Goal: Task Accomplishment & Management: Complete application form

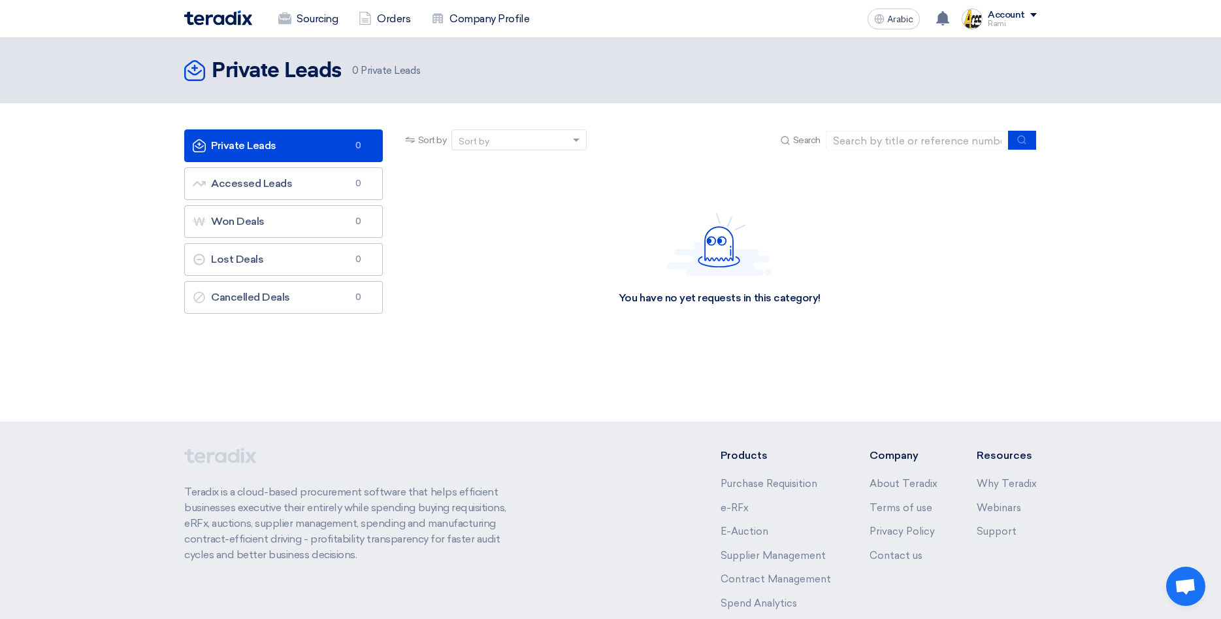
click at [1032, 12] on div "Account" at bounding box center [1012, 15] width 49 height 11
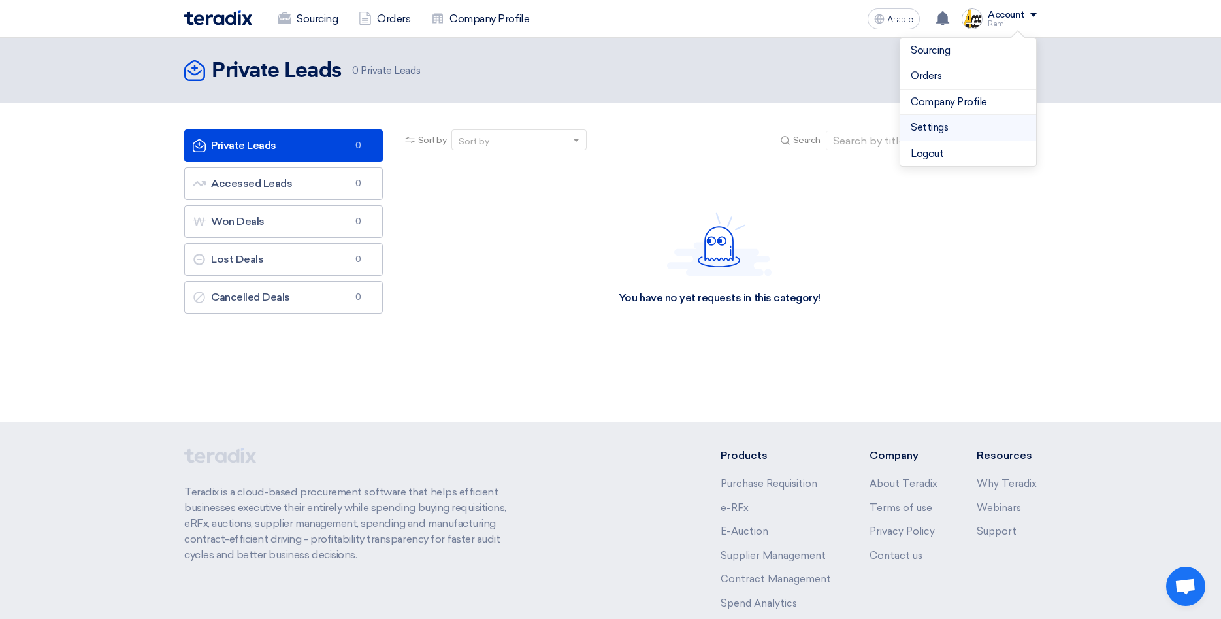
click at [983, 120] on link "Settings" at bounding box center [968, 127] width 115 height 15
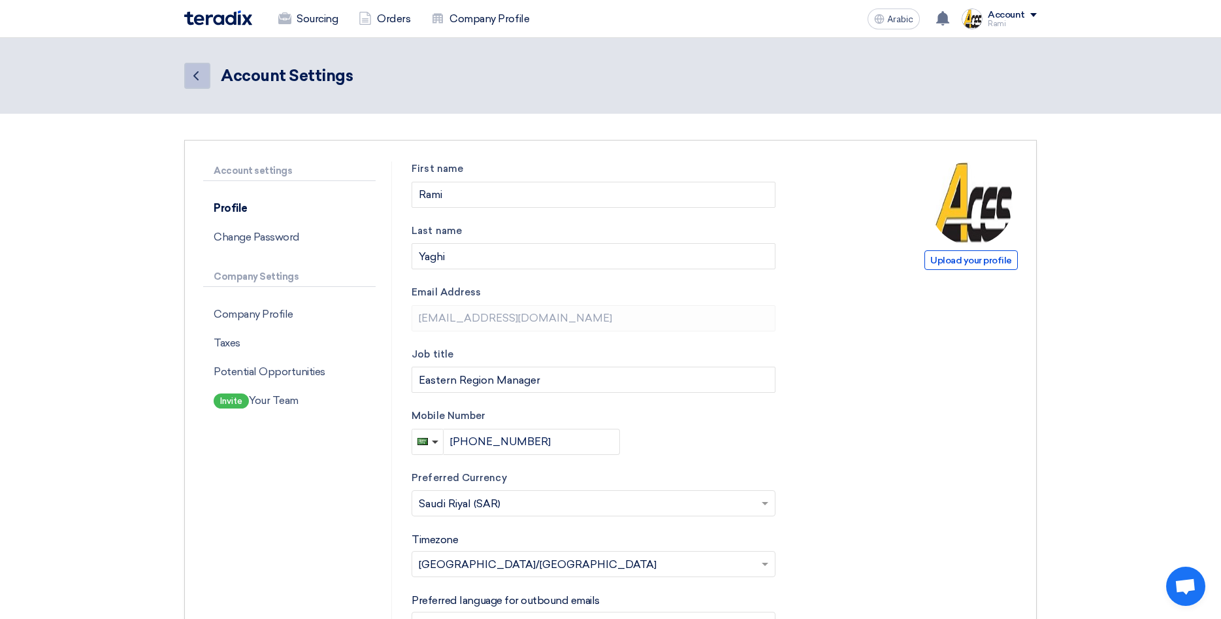
click at [195, 78] on icon "Back" at bounding box center [196, 76] width 16 height 16
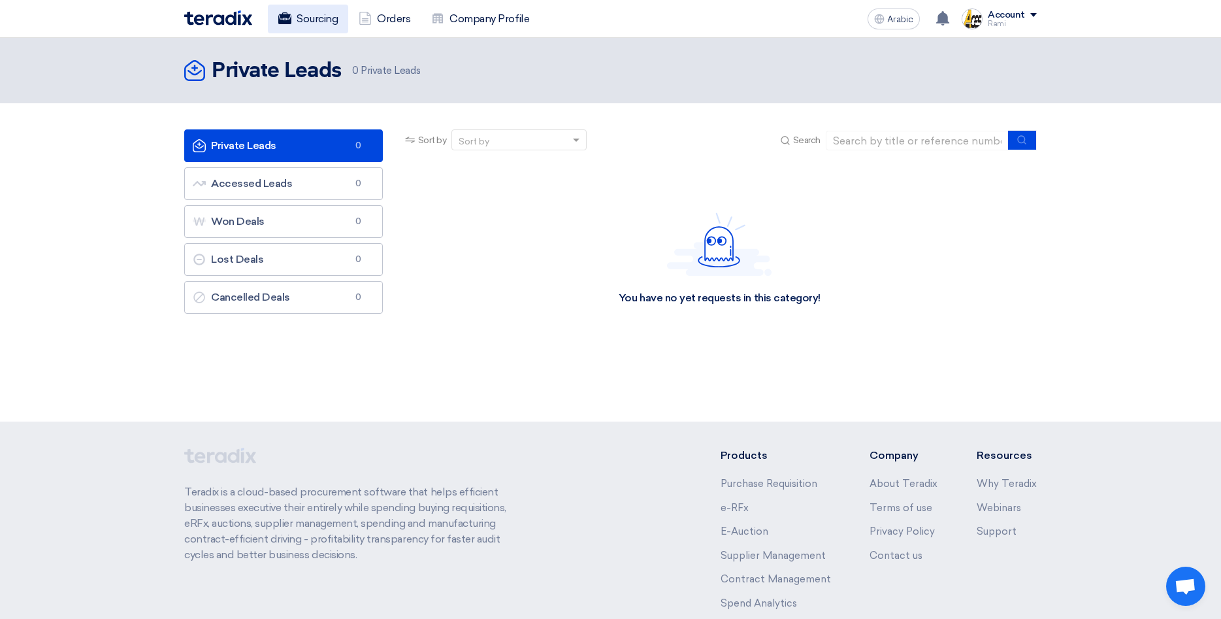
click at [323, 17] on link "Sourcing" at bounding box center [308, 19] width 80 height 29
click at [397, 18] on link "Orders" at bounding box center [384, 19] width 73 height 29
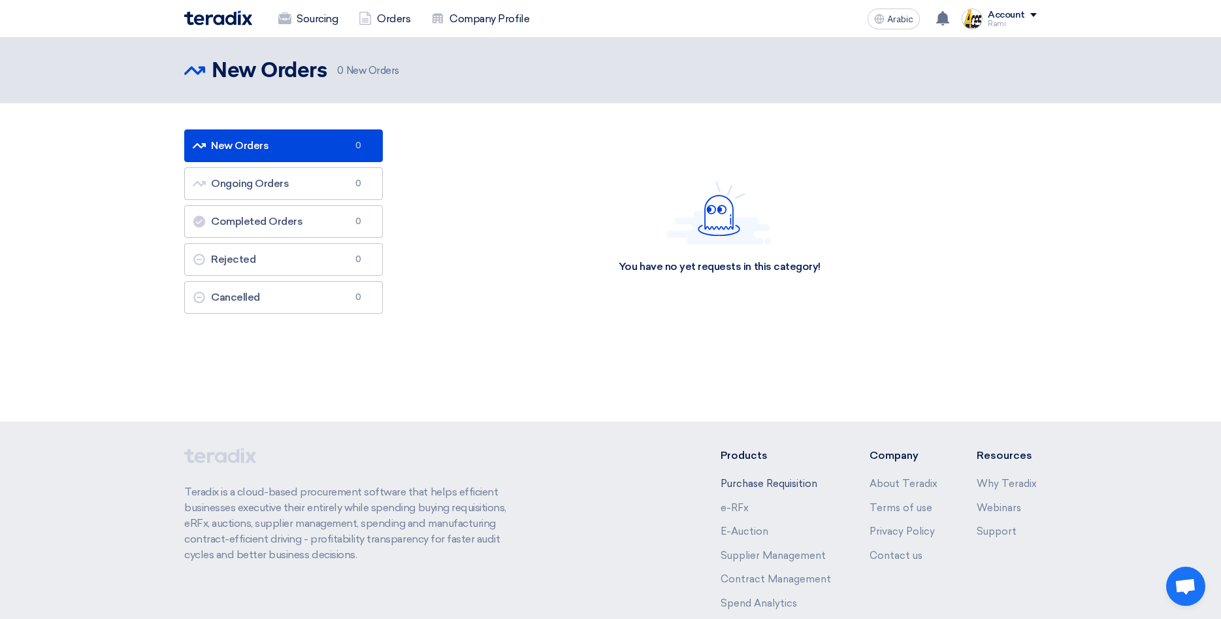
click at [772, 481] on link "Purchase Requisition" at bounding box center [769, 484] width 97 height 12
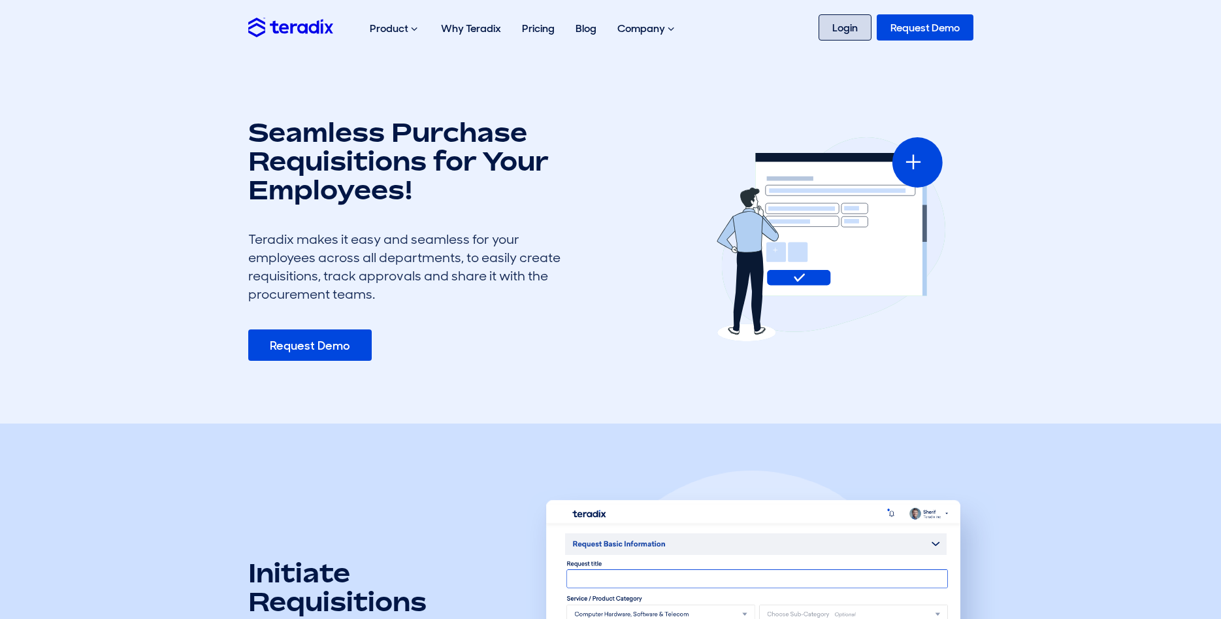
click at [843, 34] on link "Login" at bounding box center [845, 27] width 53 height 26
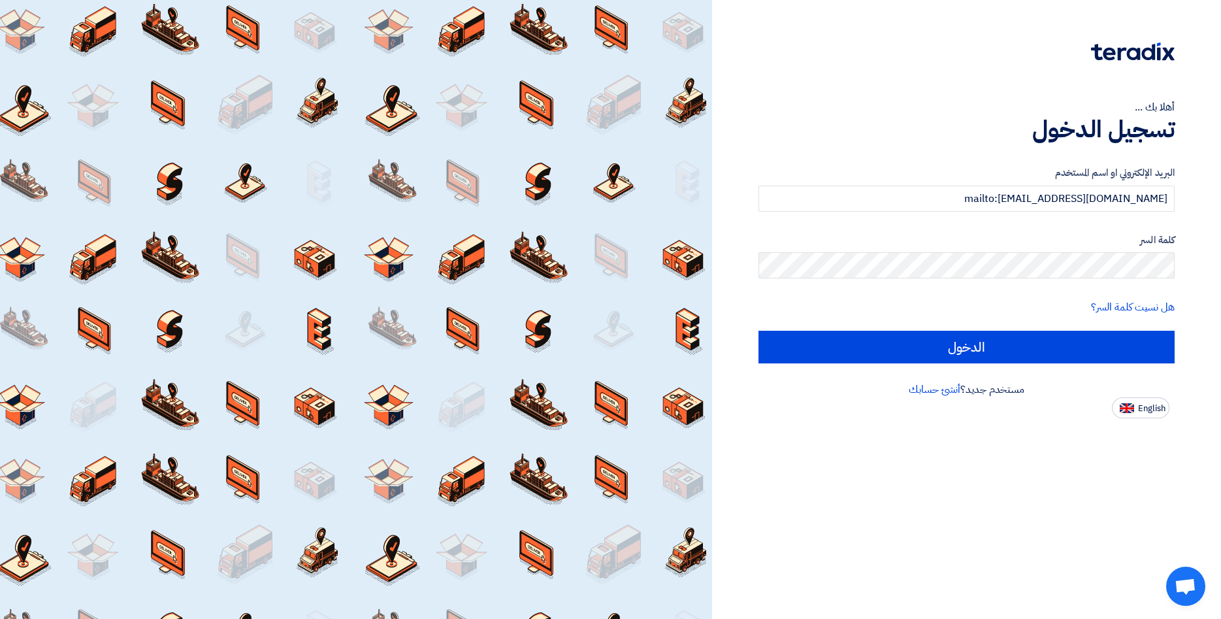
click at [850, 131] on h1 "تسجيل الدخول" at bounding box center [966, 129] width 416 height 29
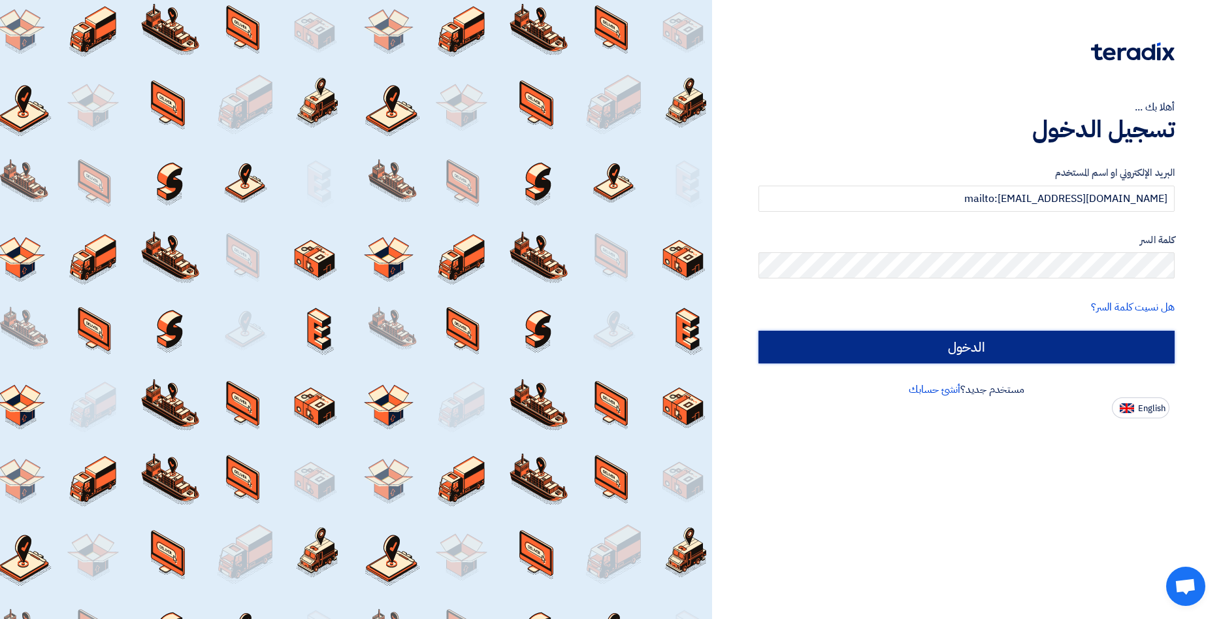
click at [977, 354] on input "الدخول" at bounding box center [966, 347] width 416 height 33
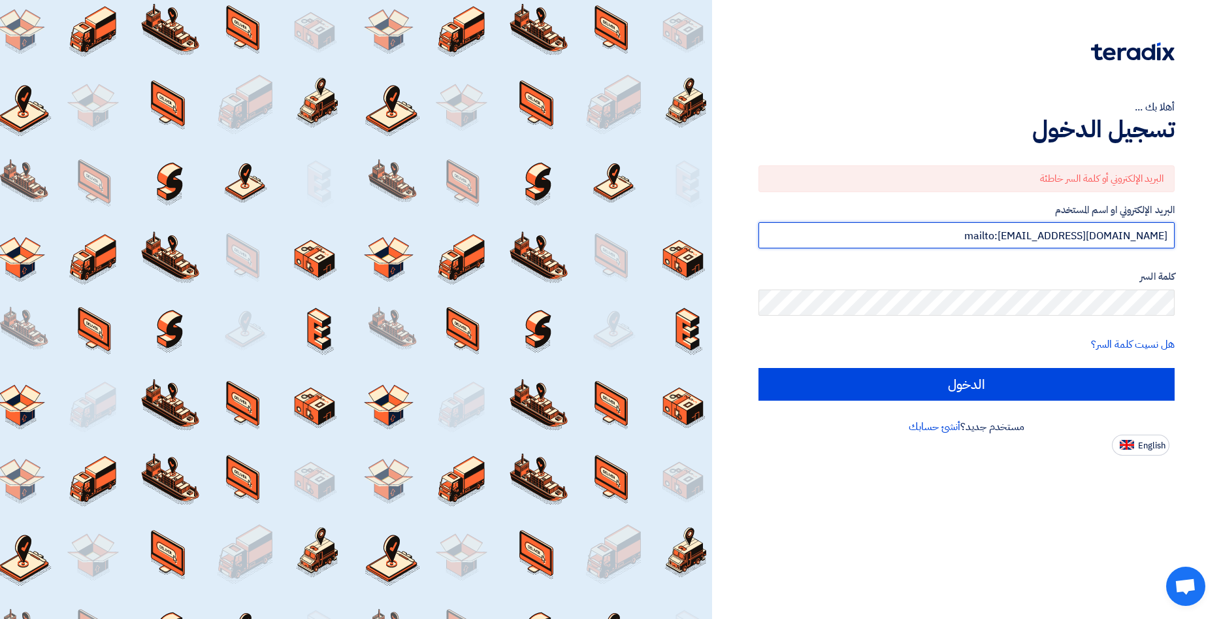
drag, startPoint x: 1043, startPoint y: 236, endPoint x: 983, endPoint y: 237, distance: 59.5
click at [983, 237] on input "mailto:aceskhobar@aces-int.com" at bounding box center [966, 235] width 416 height 26
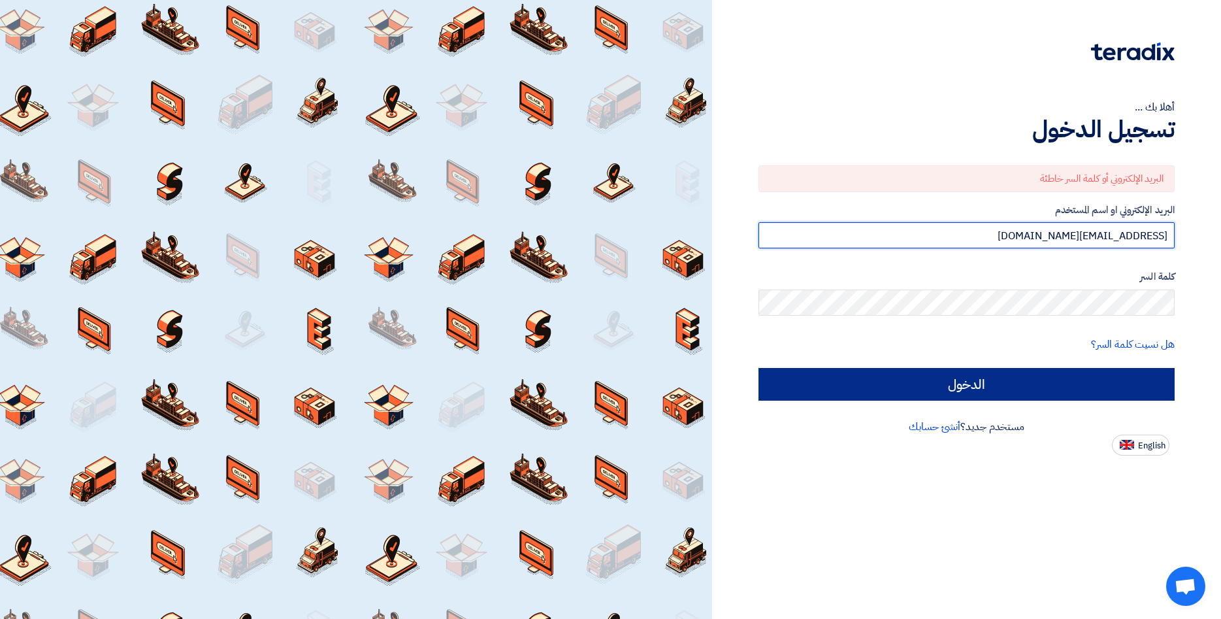
type input "[EMAIL_ADDRESS][DOMAIN_NAME]"
click at [1025, 383] on input "الدخول" at bounding box center [966, 384] width 416 height 33
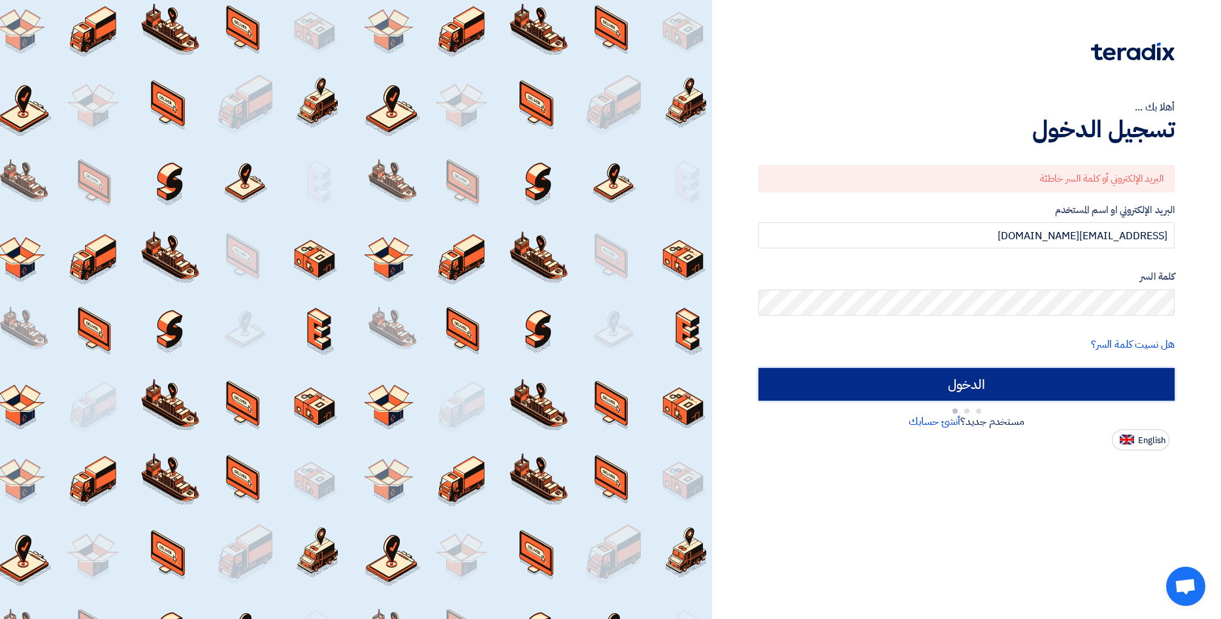
type input "Sign in"
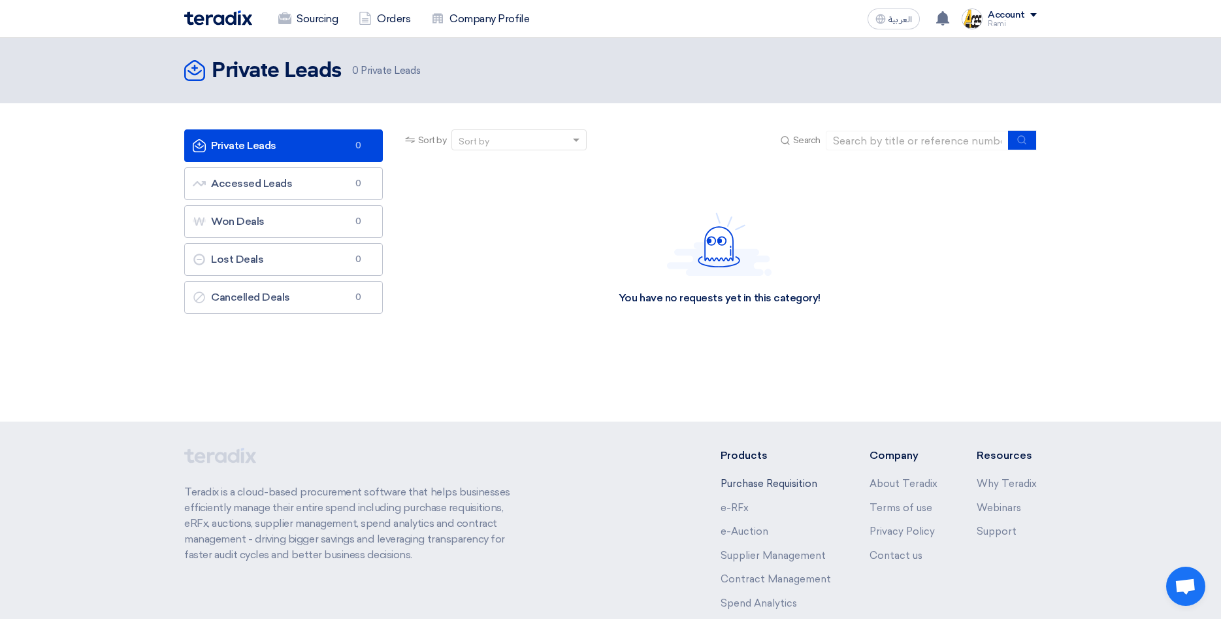
click at [785, 481] on link "Purchase Requisition" at bounding box center [769, 484] width 97 height 12
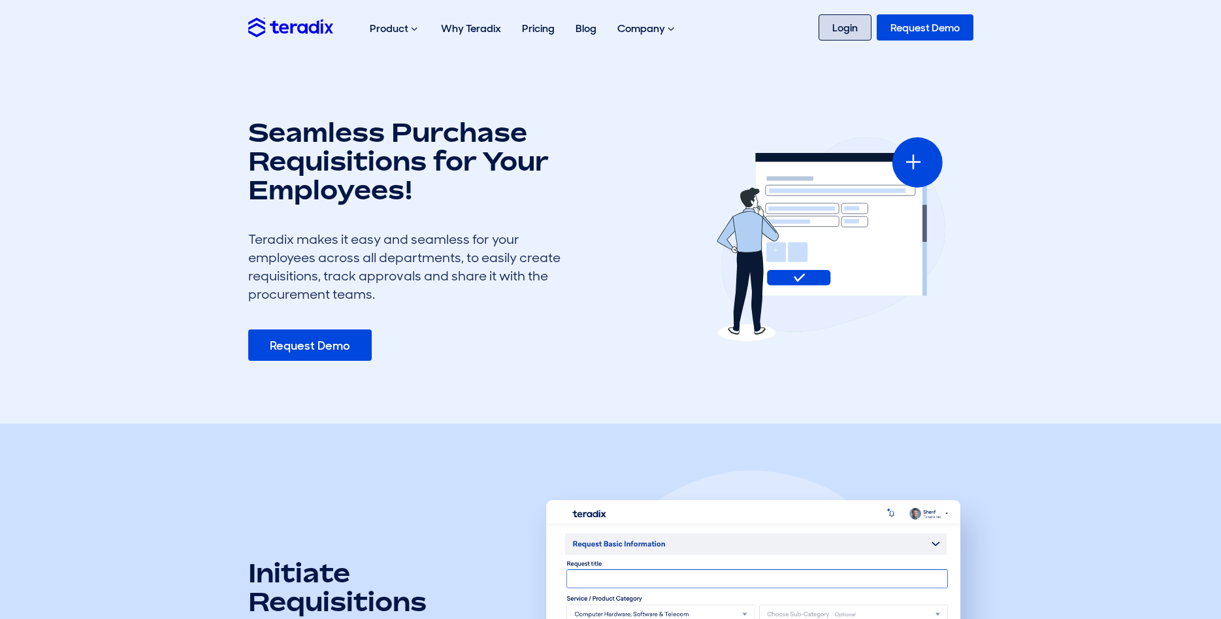
click at [854, 33] on link "Login" at bounding box center [845, 27] width 53 height 26
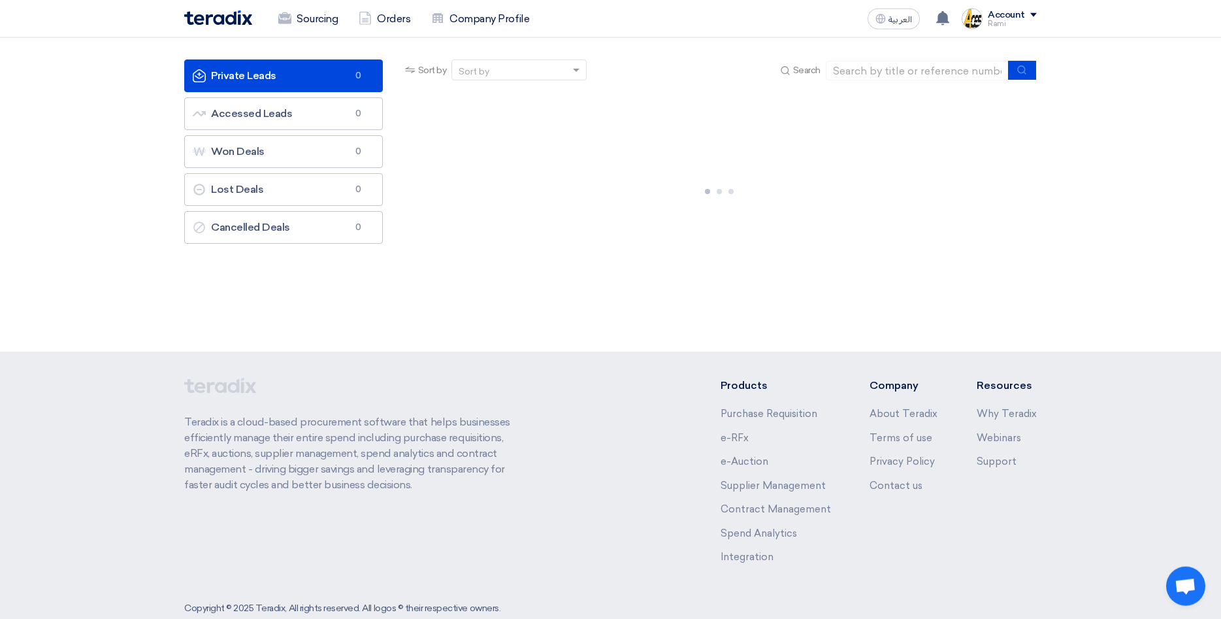
scroll to position [99, 0]
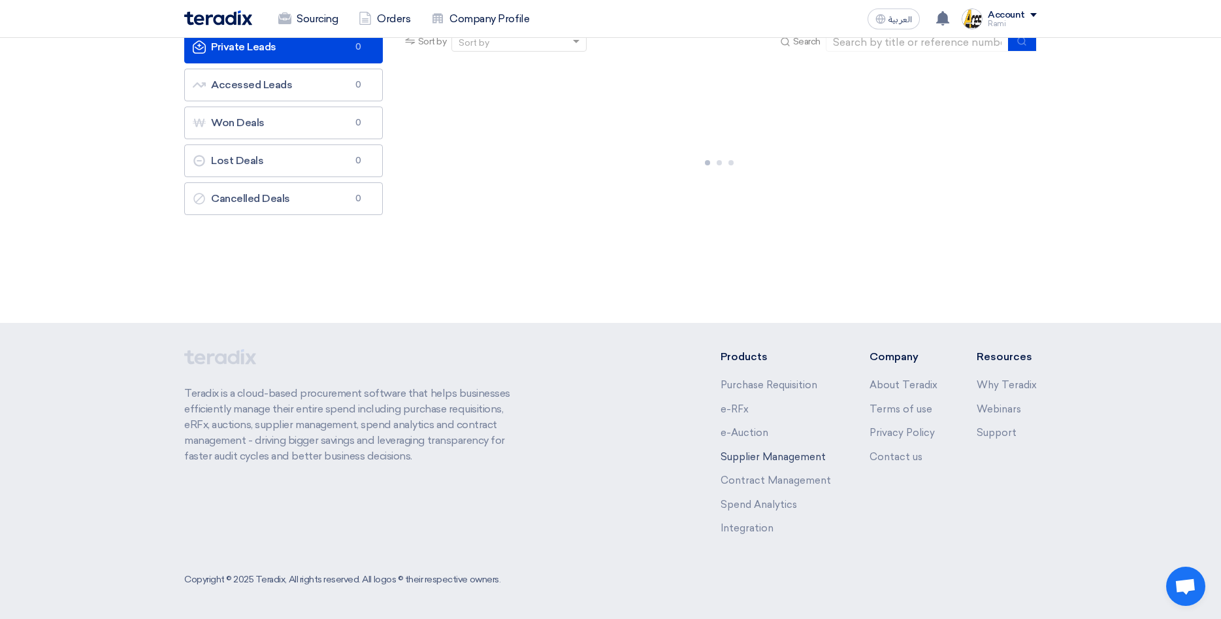
click at [762, 457] on link "Supplier Management" at bounding box center [773, 457] width 105 height 12
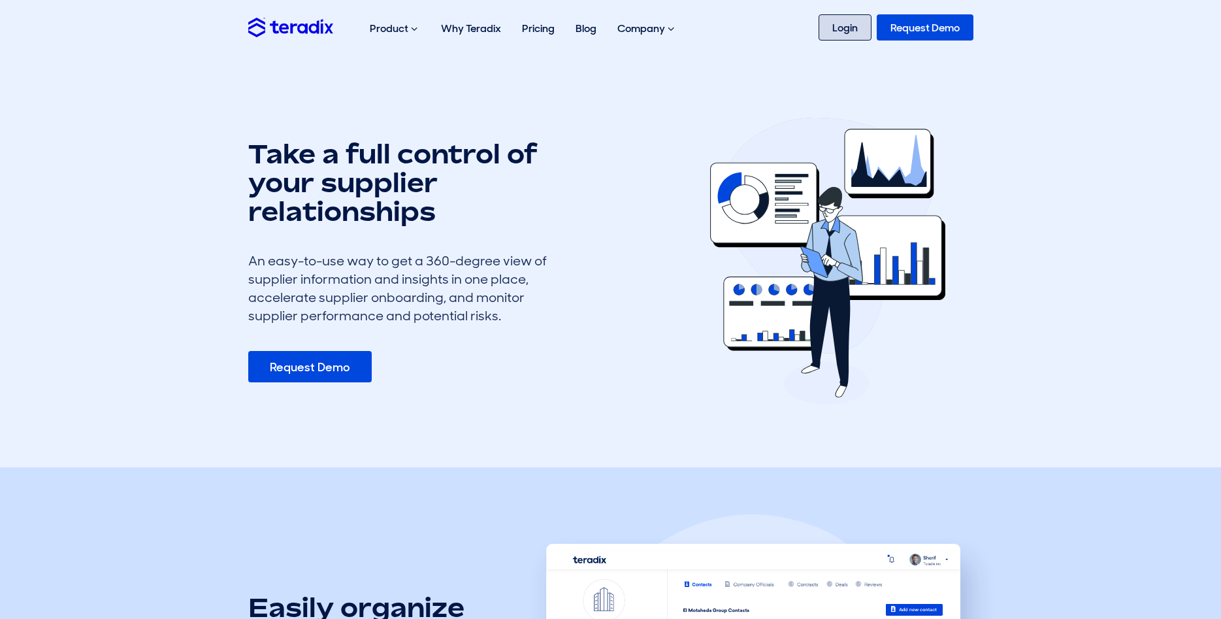
click at [837, 33] on link "Login" at bounding box center [845, 27] width 53 height 26
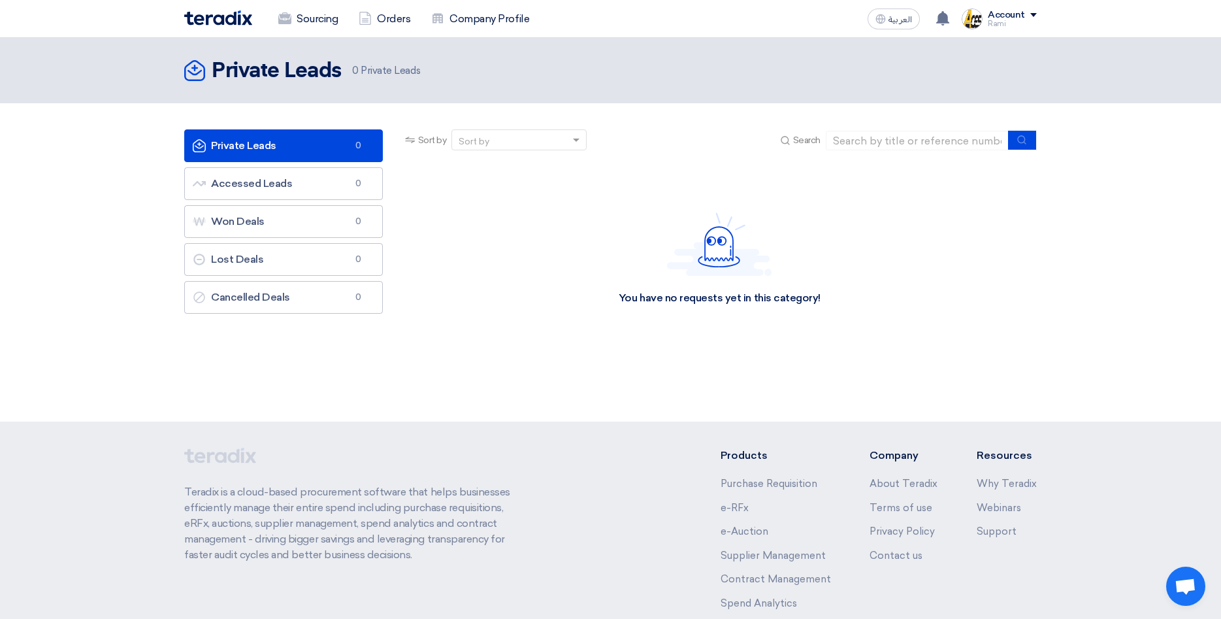
scroll to position [99, 0]
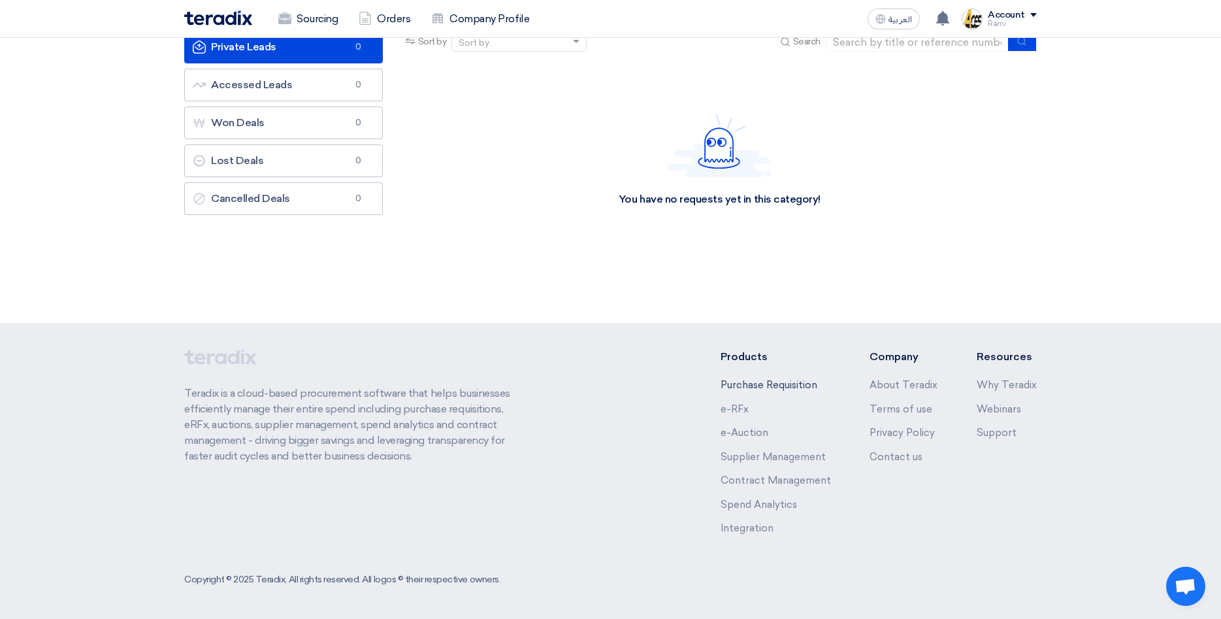
click at [781, 383] on link "Purchase Requisition" at bounding box center [769, 385] width 97 height 12
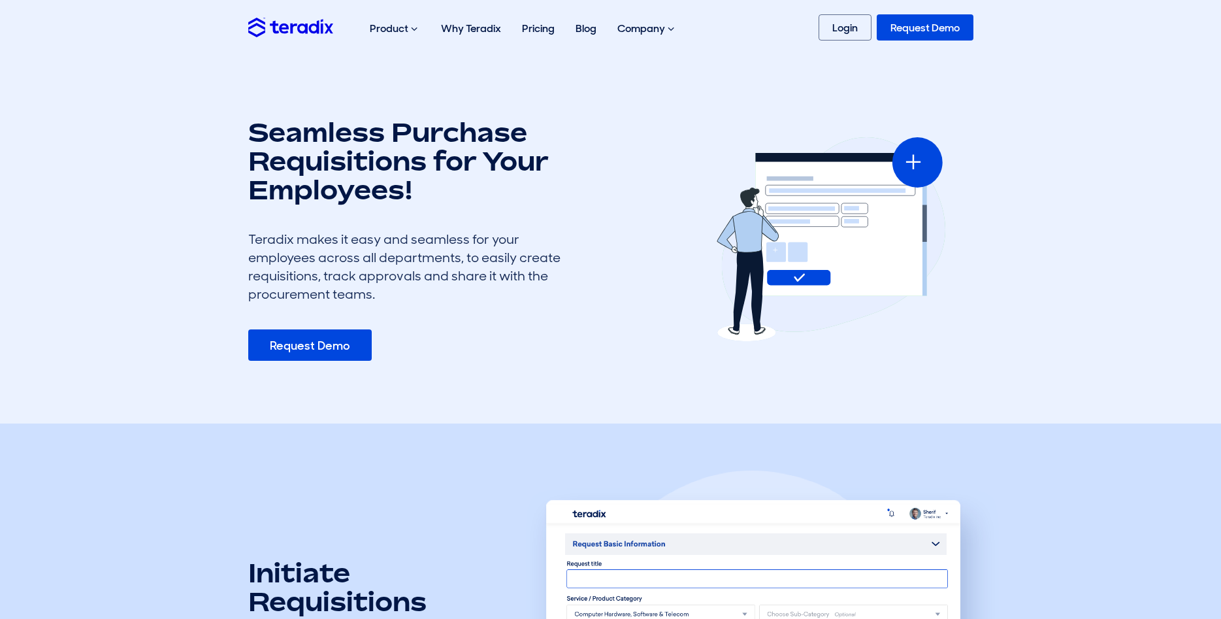
click at [922, 31] on link "Request Demo" at bounding box center [925, 27] width 97 height 26
click at [839, 29] on link "Login" at bounding box center [845, 27] width 53 height 26
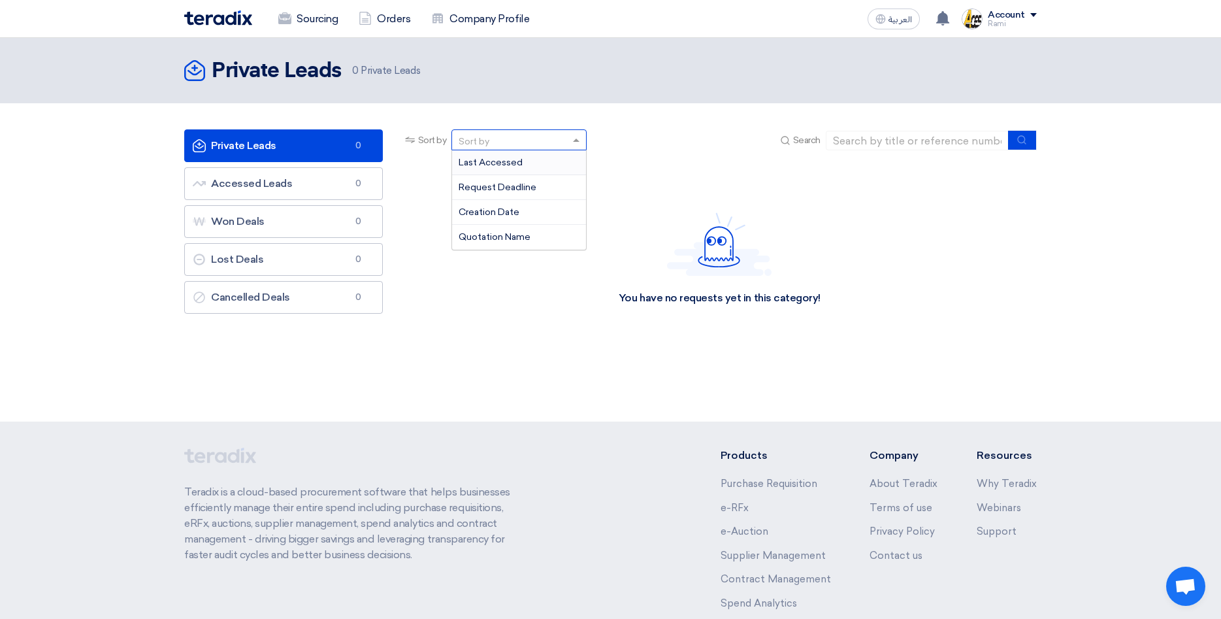
click at [511, 136] on div "Sort by" at bounding box center [511, 140] width 118 height 16
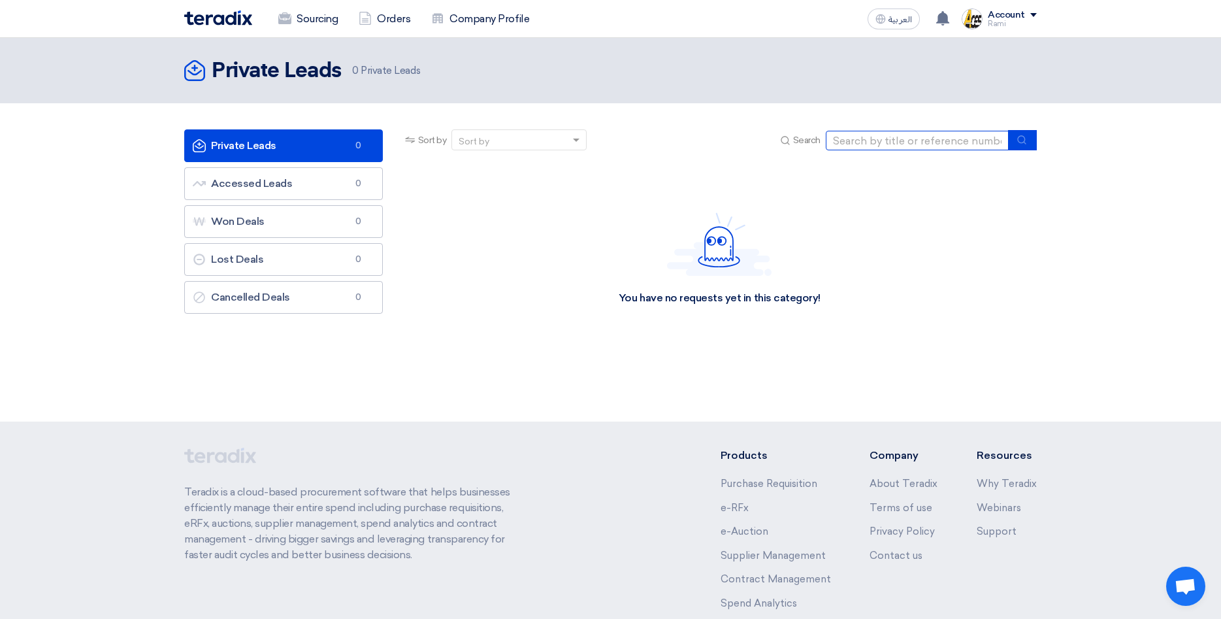
click at [879, 145] on input at bounding box center [917, 141] width 183 height 20
click at [325, 17] on link "Sourcing" at bounding box center [308, 19] width 80 height 29
click at [408, 18] on link "Orders" at bounding box center [384, 19] width 73 height 29
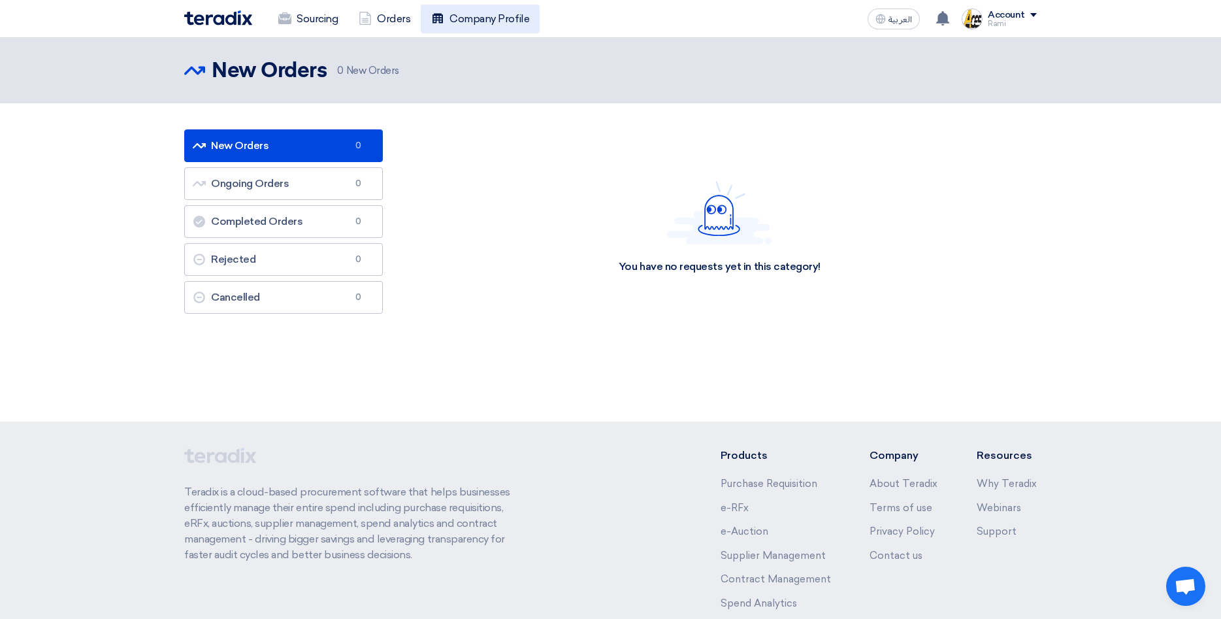
click at [490, 21] on link "Company Profile" at bounding box center [480, 19] width 119 height 29
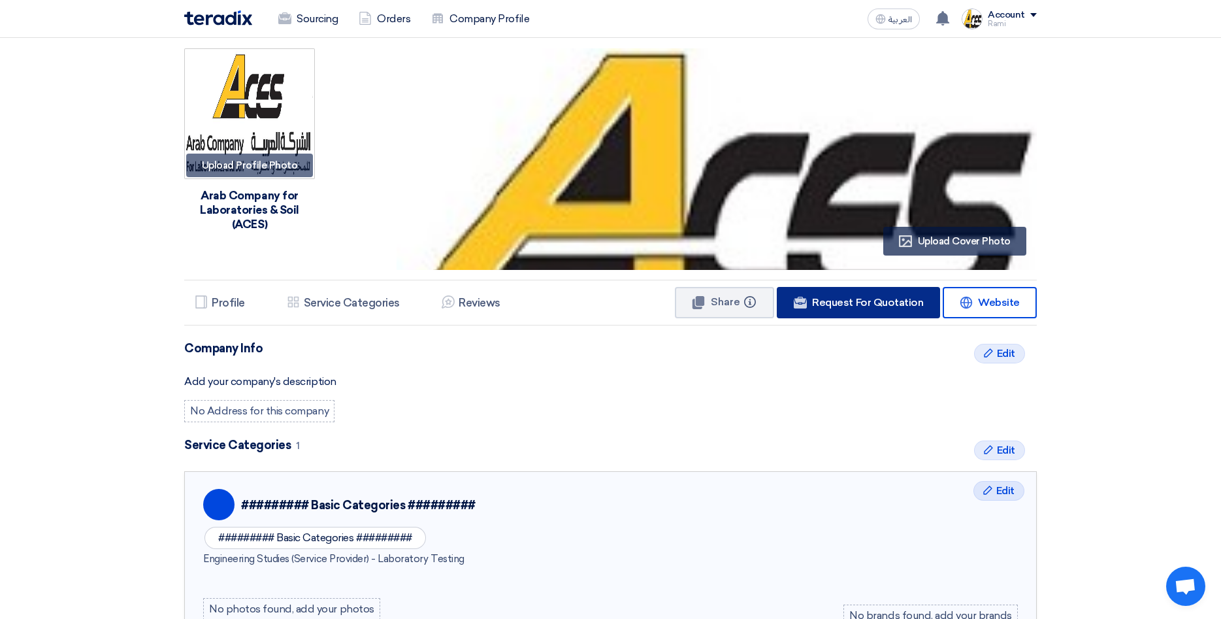
click at [875, 301] on span "Request For Quotation" at bounding box center [867, 302] width 111 height 12
